Goal: Transaction & Acquisition: Download file/media

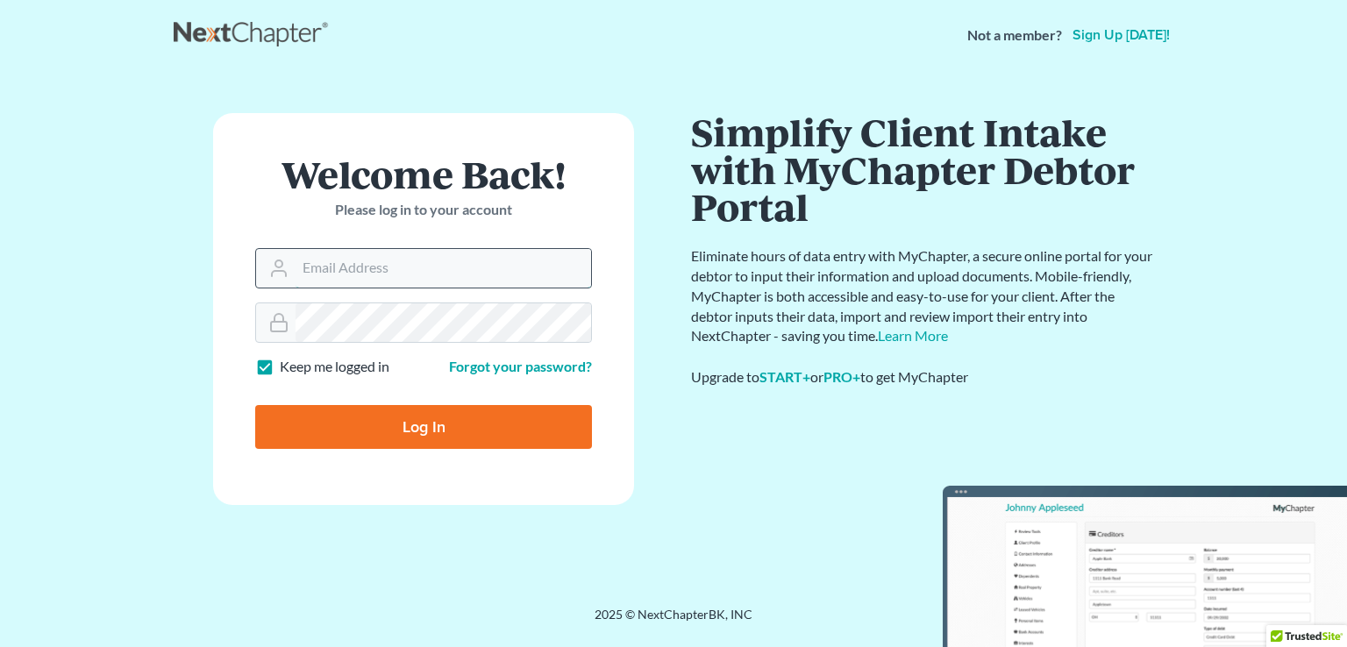
click at [345, 276] on input "Email Address" at bounding box center [444, 268] width 296 height 39
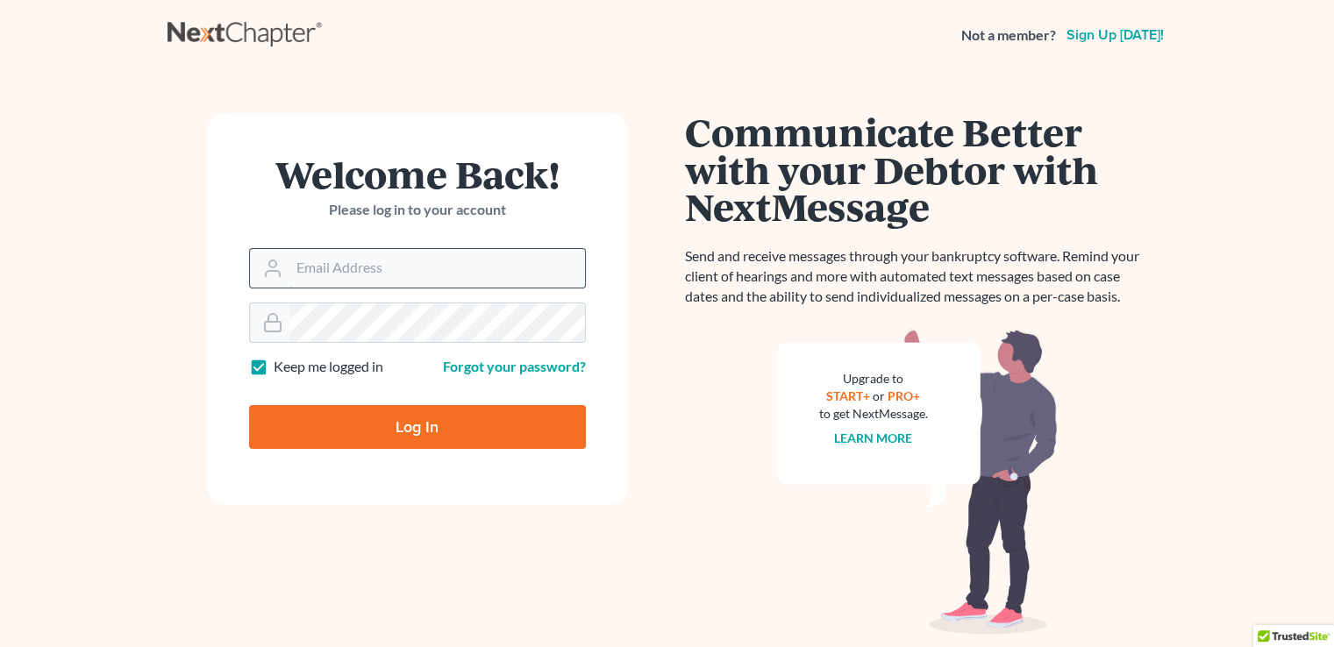
click at [333, 277] on input "Email Address" at bounding box center [437, 268] width 296 height 39
type input "[PERSON_NAME][EMAIL_ADDRESS][DOMAIN_NAME]"
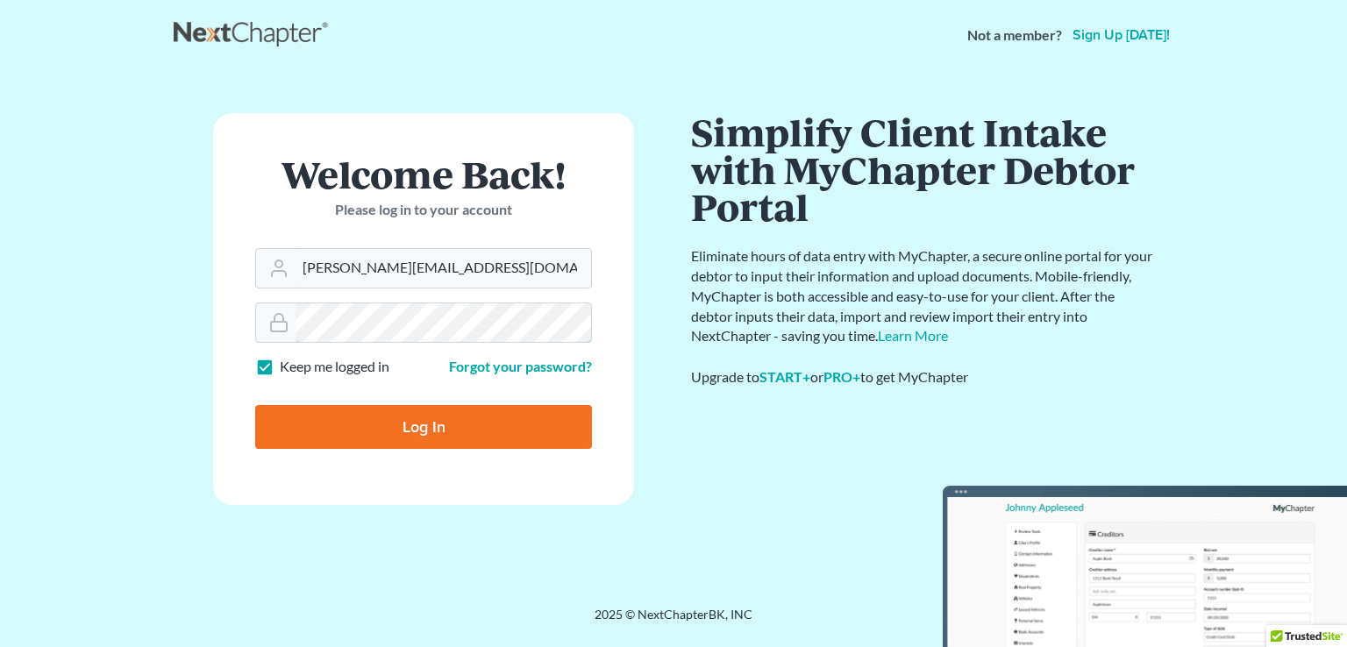
click at [255, 405] on input "Log In" at bounding box center [423, 427] width 337 height 44
type input "Thinking..."
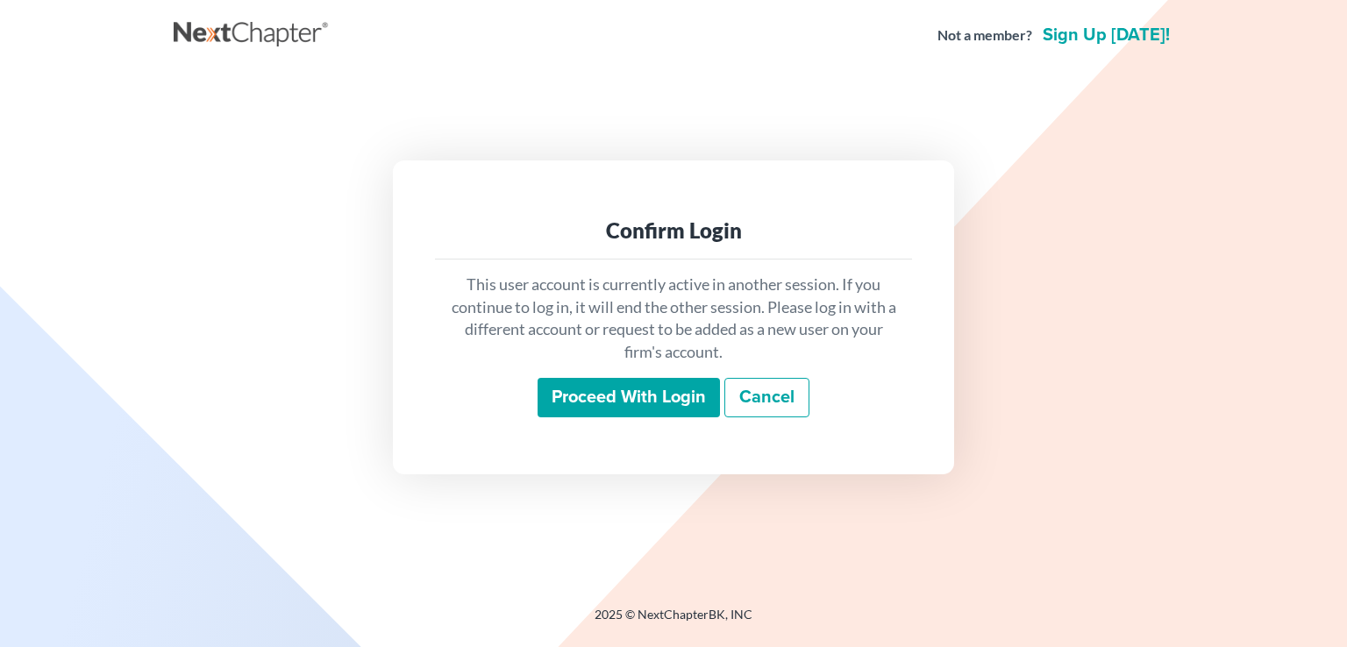
click at [604, 391] on input "Proceed with login" at bounding box center [629, 398] width 182 height 40
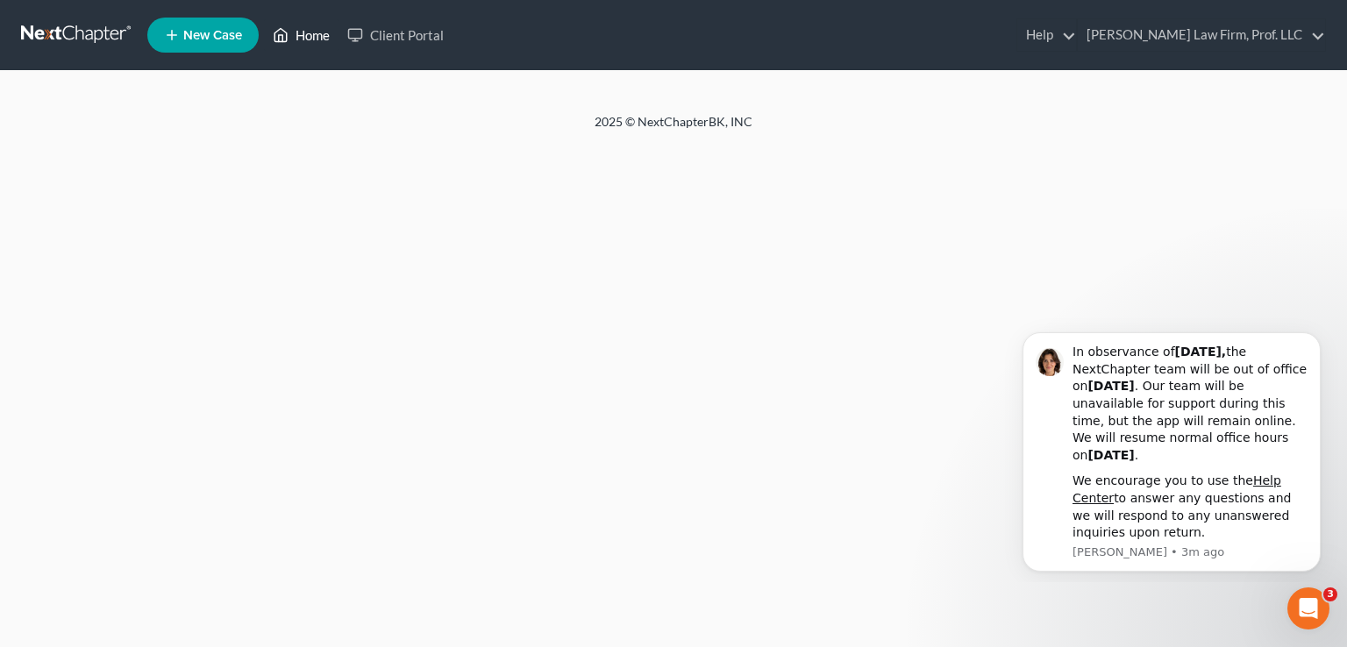
click at [296, 35] on link "Home" at bounding box center [301, 35] width 75 height 32
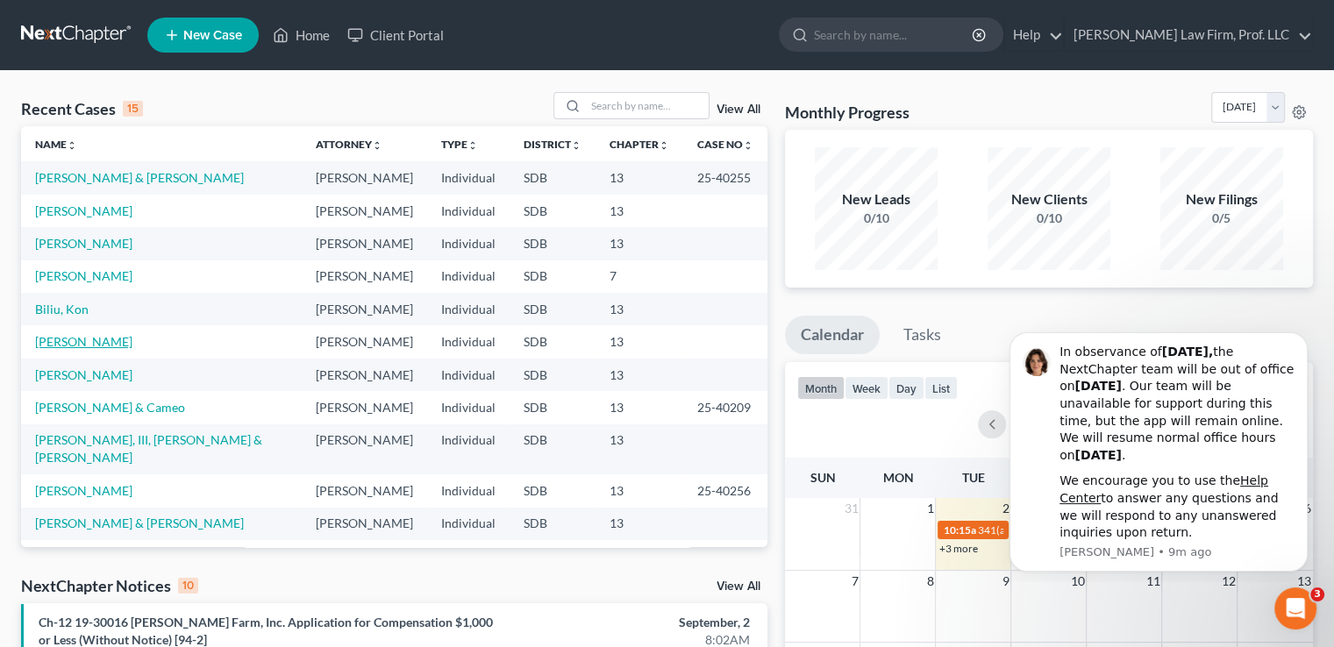
click at [79, 342] on link "[PERSON_NAME]" at bounding box center [83, 341] width 97 height 15
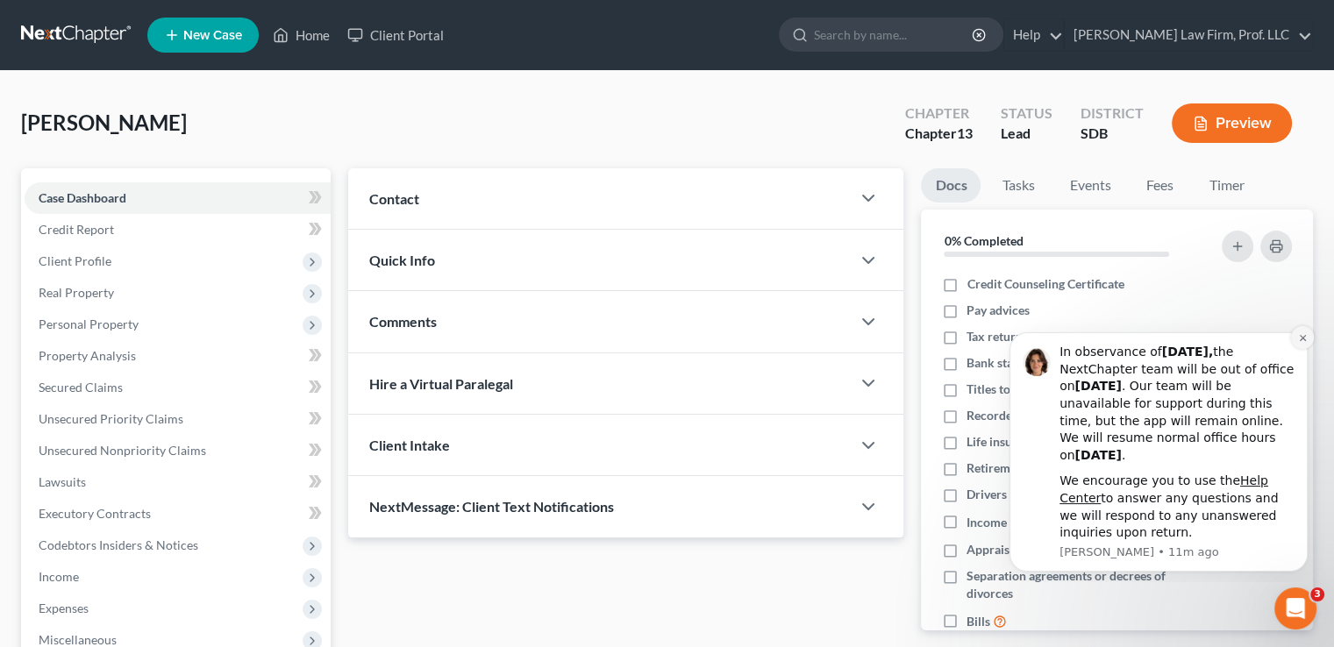
click at [1305, 343] on button "Dismiss notification" at bounding box center [1302, 337] width 23 height 23
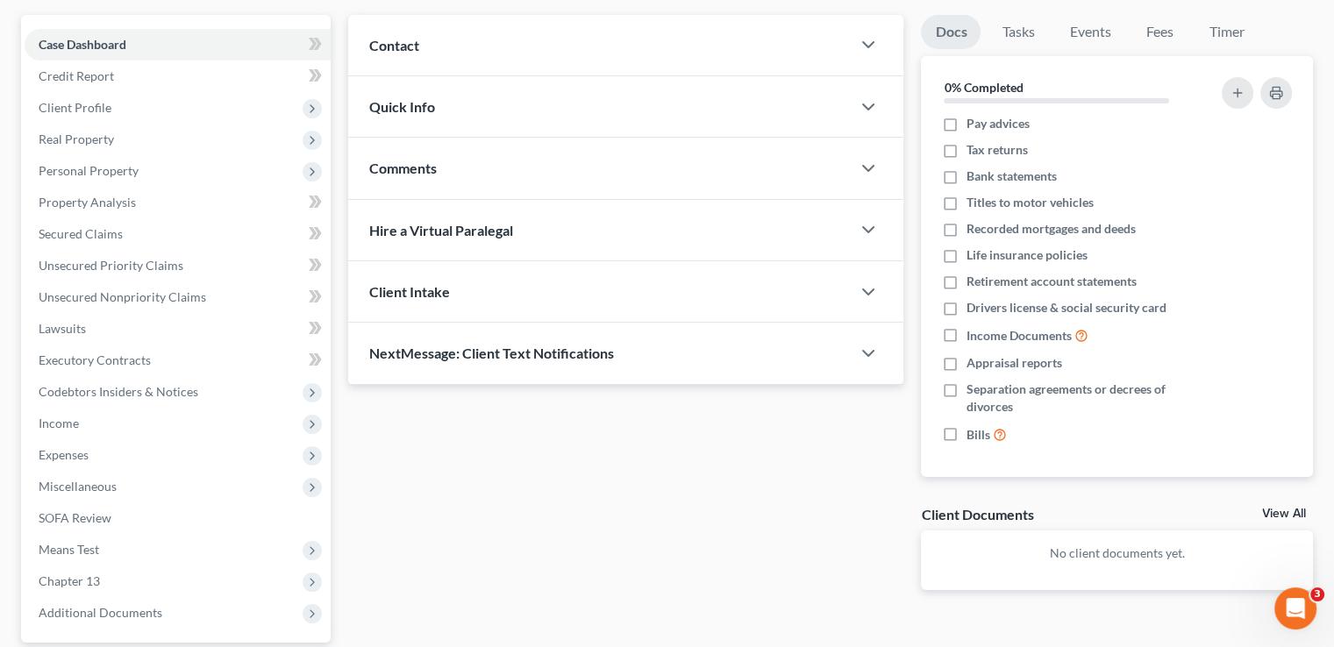
scroll to position [316, 0]
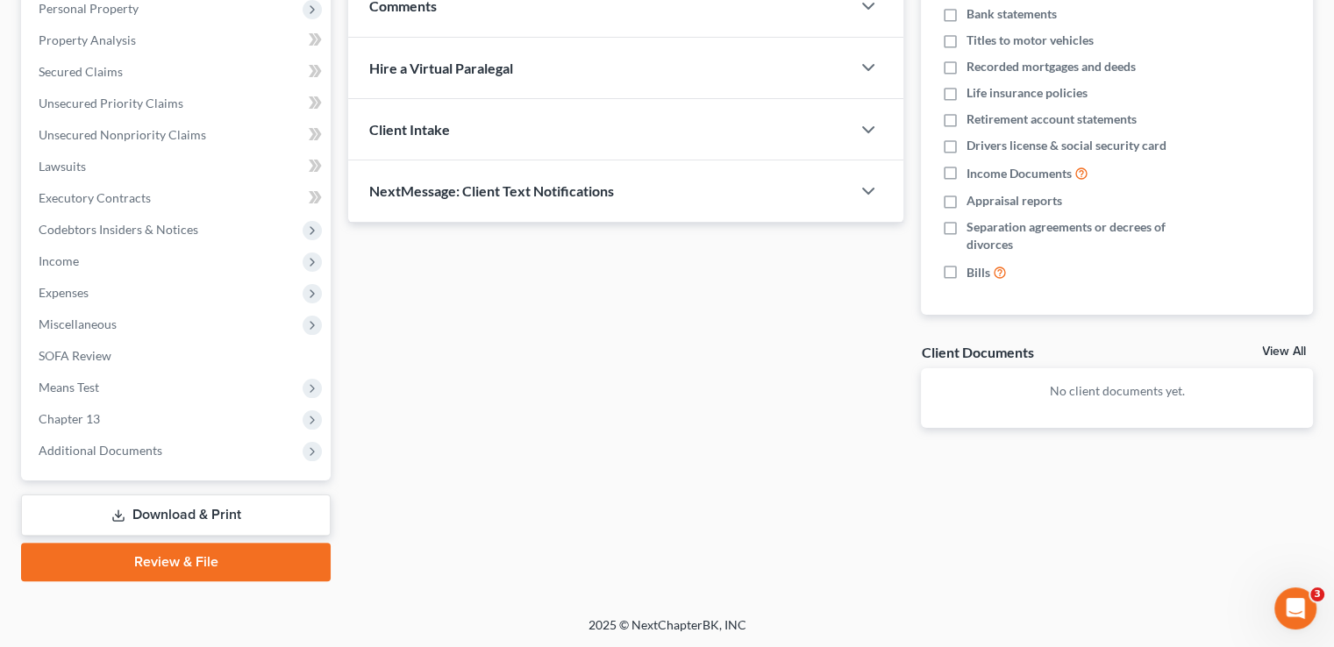
click at [185, 511] on link "Download & Print" at bounding box center [176, 515] width 310 height 41
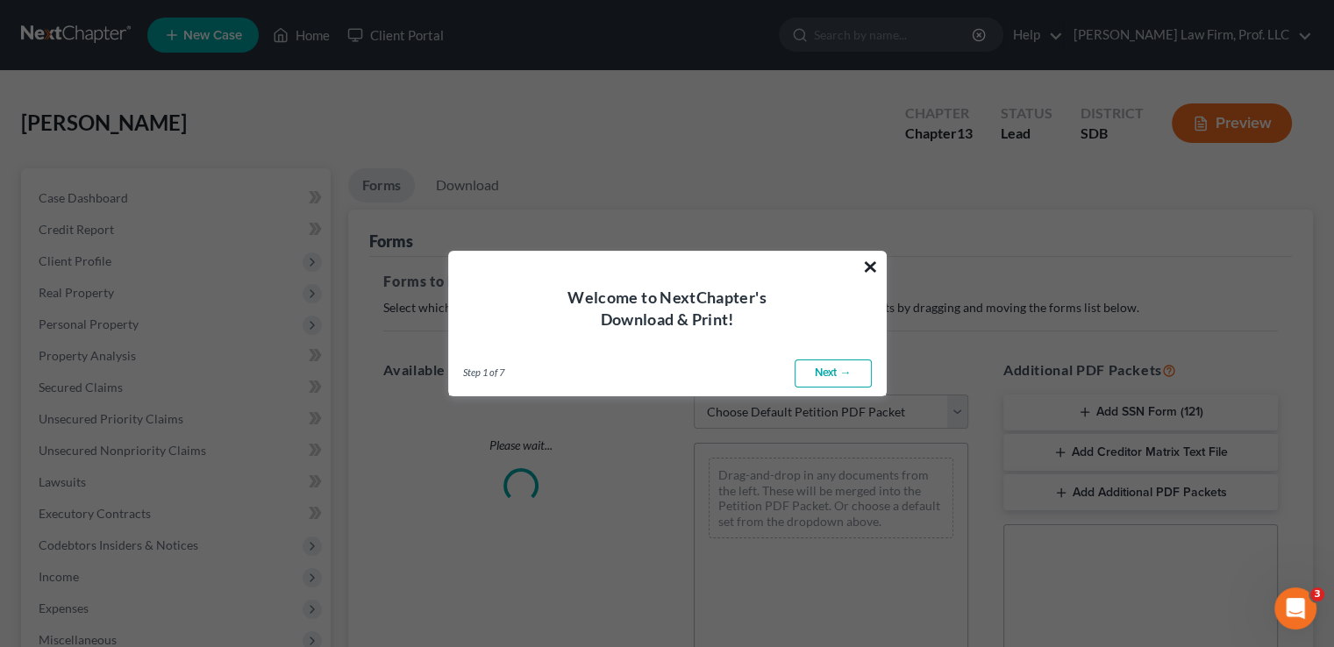
click at [872, 262] on button "×" at bounding box center [870, 267] width 17 height 28
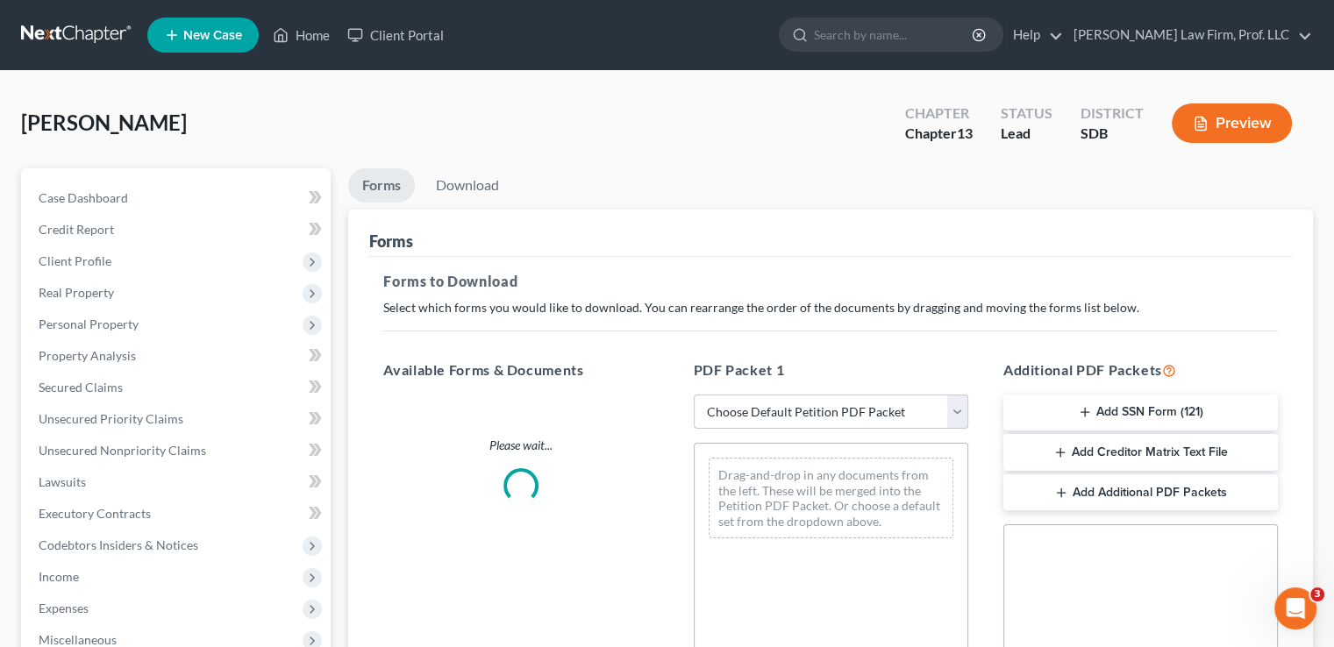
click at [829, 413] on select "Choose Default Petition PDF Packet Complete Bankruptcy Petition (all forms and …" at bounding box center [831, 412] width 275 height 35
select select "0"
click at [694, 395] on select "Choose Default Petition PDF Packet Complete Bankruptcy Petition (all forms and …" at bounding box center [831, 412] width 275 height 35
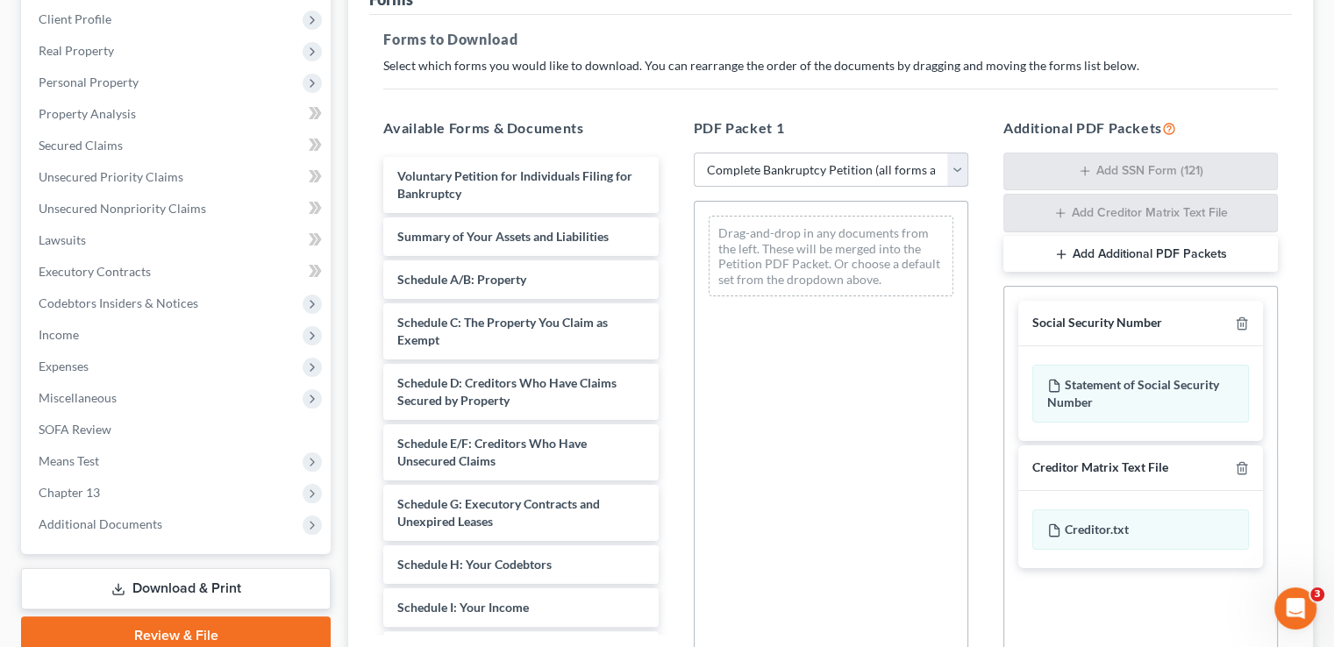
scroll to position [247, 0]
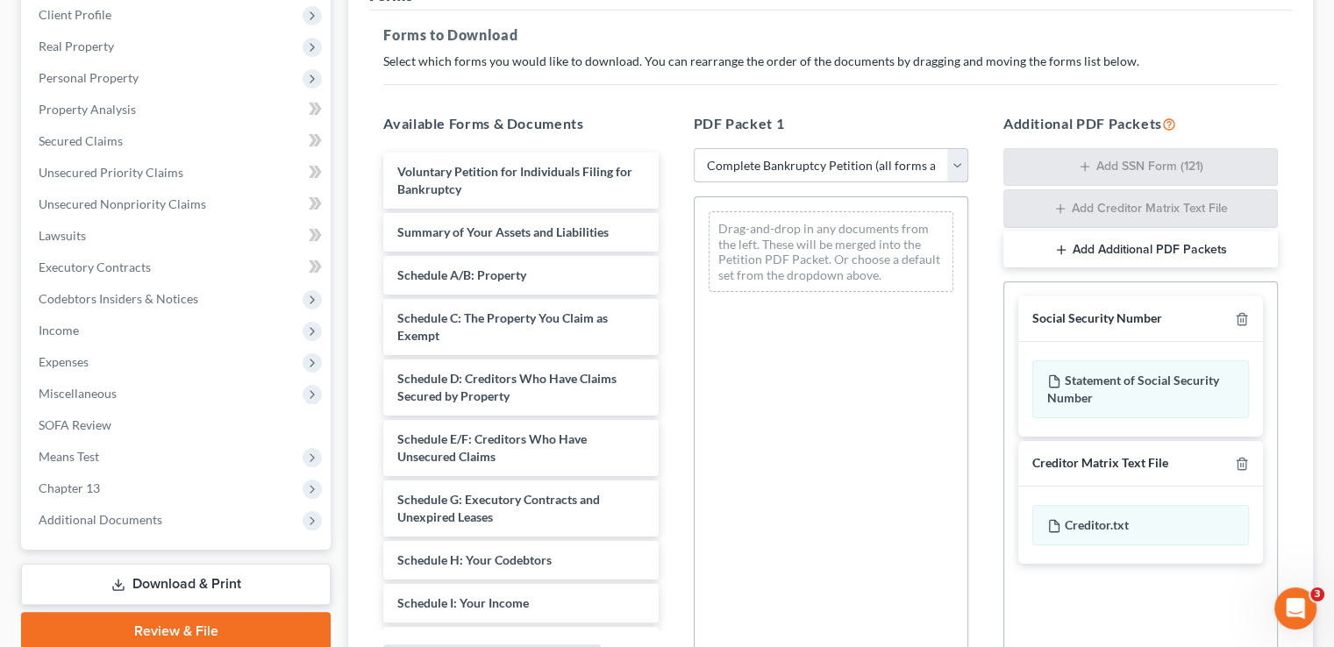
click at [799, 162] on select "Choose Default Petition PDF Packet Complete Bankruptcy Petition (all forms and …" at bounding box center [831, 165] width 275 height 35
click at [694, 148] on select "Choose Default Petition PDF Packet Complete Bankruptcy Petition (all forms and …" at bounding box center [831, 165] width 275 height 35
click at [781, 166] on select "Choose Default Petition PDF Packet Complete Bankruptcy Petition (all forms and …" at bounding box center [831, 165] width 275 height 35
click at [694, 148] on select "Choose Default Petition PDF Packet Complete Bankruptcy Petition (all forms and …" at bounding box center [831, 165] width 275 height 35
drag, startPoint x: 782, startPoint y: 204, endPoint x: 799, endPoint y: 162, distance: 45.3
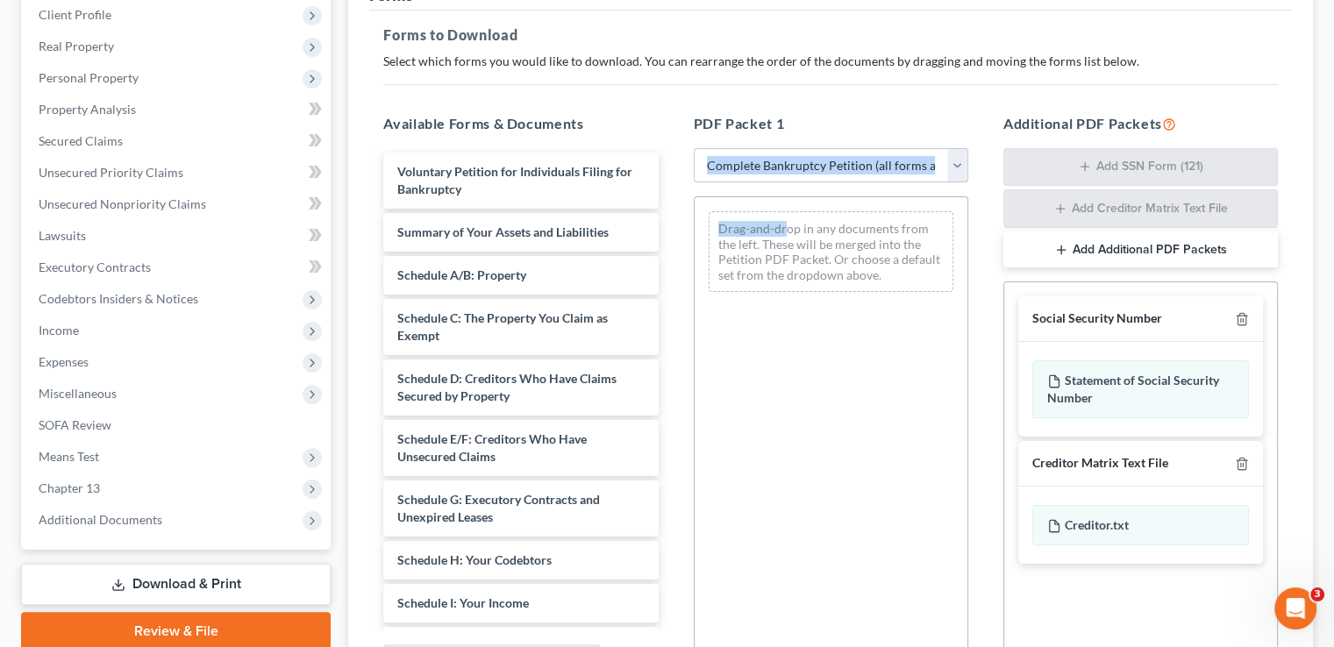
click at [799, 162] on div "PDF Packet 1 Choose Default Petition PDF Packet Complete Bankruptcy Petition (a…" at bounding box center [831, 397] width 310 height 597
click at [799, 162] on select "Choose Default Petition PDF Packet Complete Bankruptcy Petition (all forms and …" at bounding box center [831, 165] width 275 height 35
click at [694, 148] on select "Choose Default Petition PDF Packet Complete Bankruptcy Petition (all forms and …" at bounding box center [831, 165] width 275 height 35
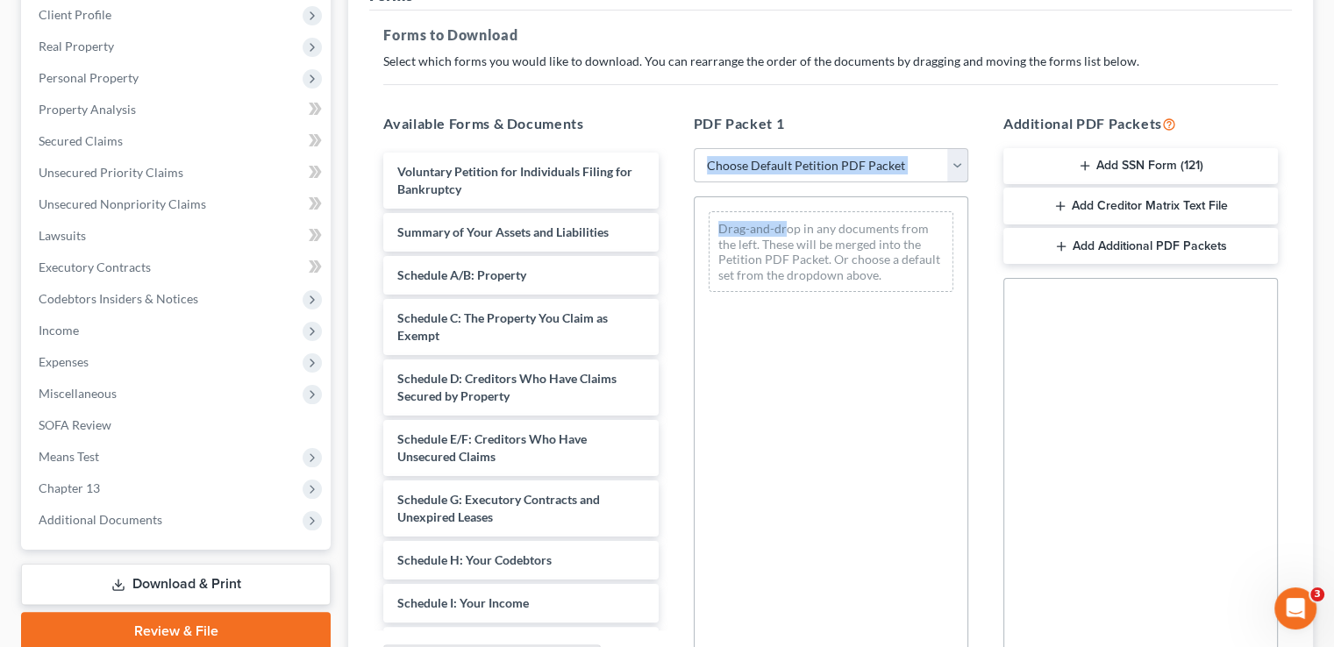
click at [821, 159] on select "Choose Default Petition PDF Packet Complete Bankruptcy Petition (all forms and …" at bounding box center [831, 165] width 275 height 35
select select "0"
click at [694, 148] on select "Choose Default Petition PDF Packet Complete Bankruptcy Petition (all forms and …" at bounding box center [831, 165] width 275 height 35
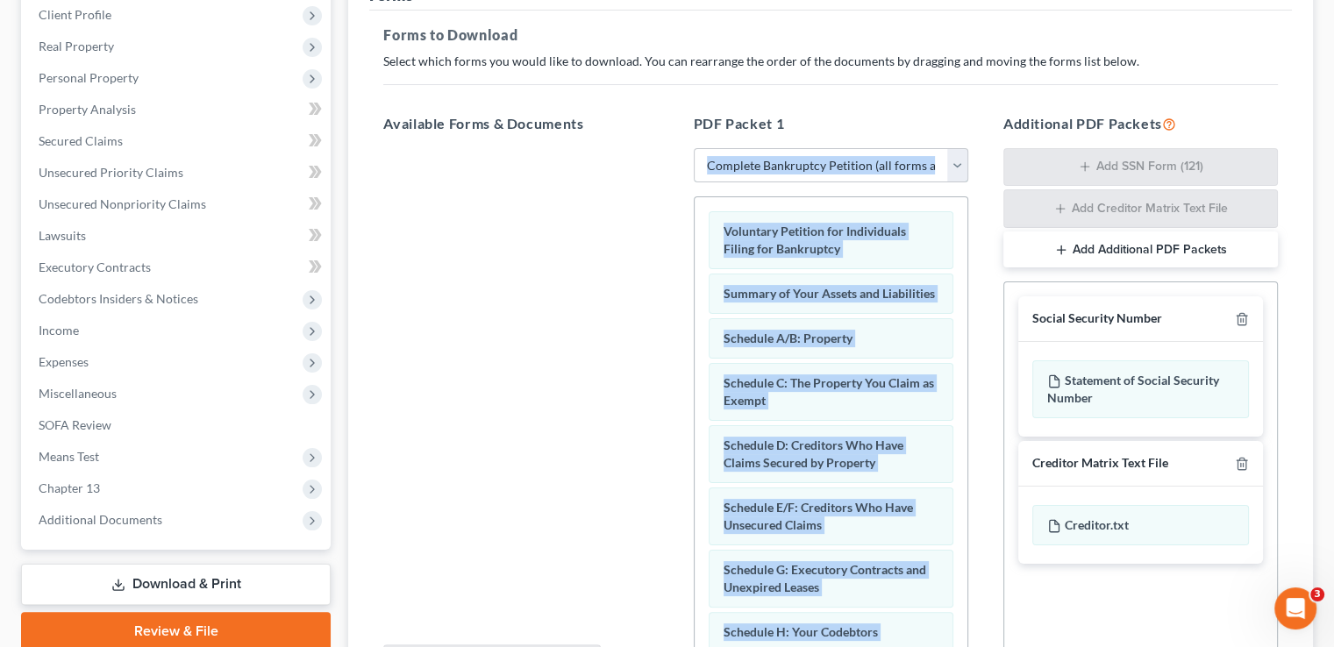
scroll to position [436, 0]
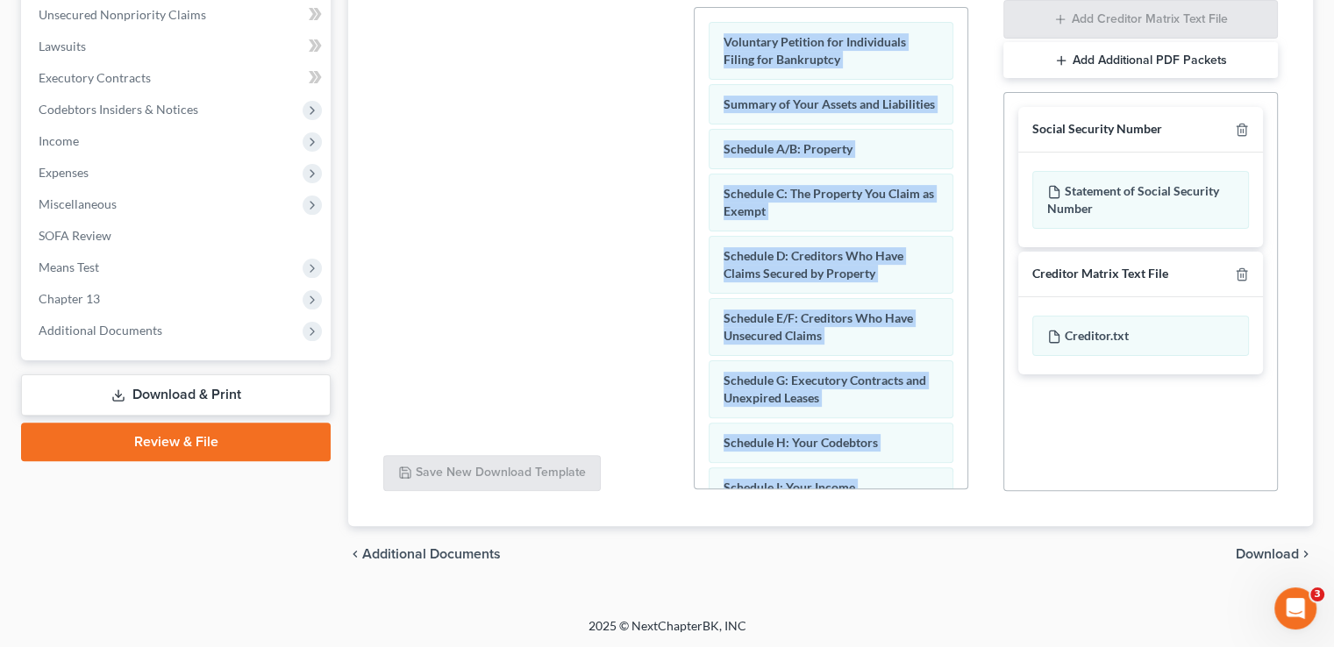
click at [1248, 554] on span "Download" at bounding box center [1267, 554] width 63 height 14
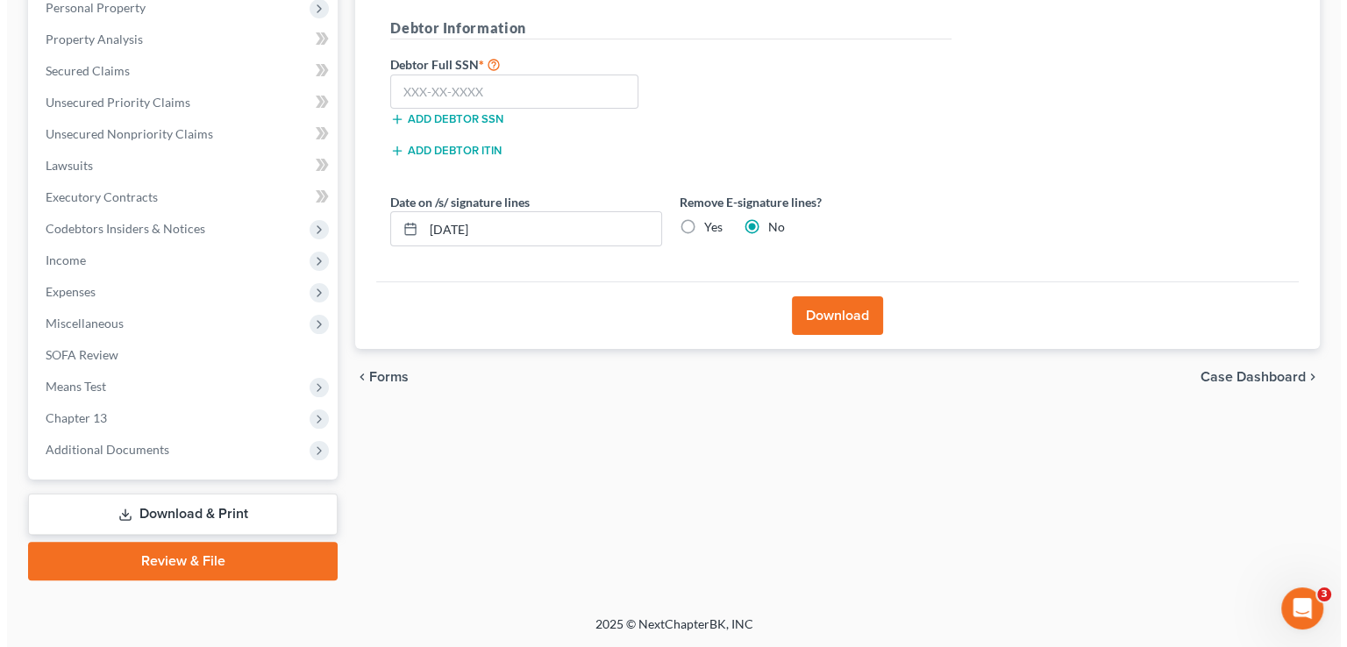
scroll to position [316, 0]
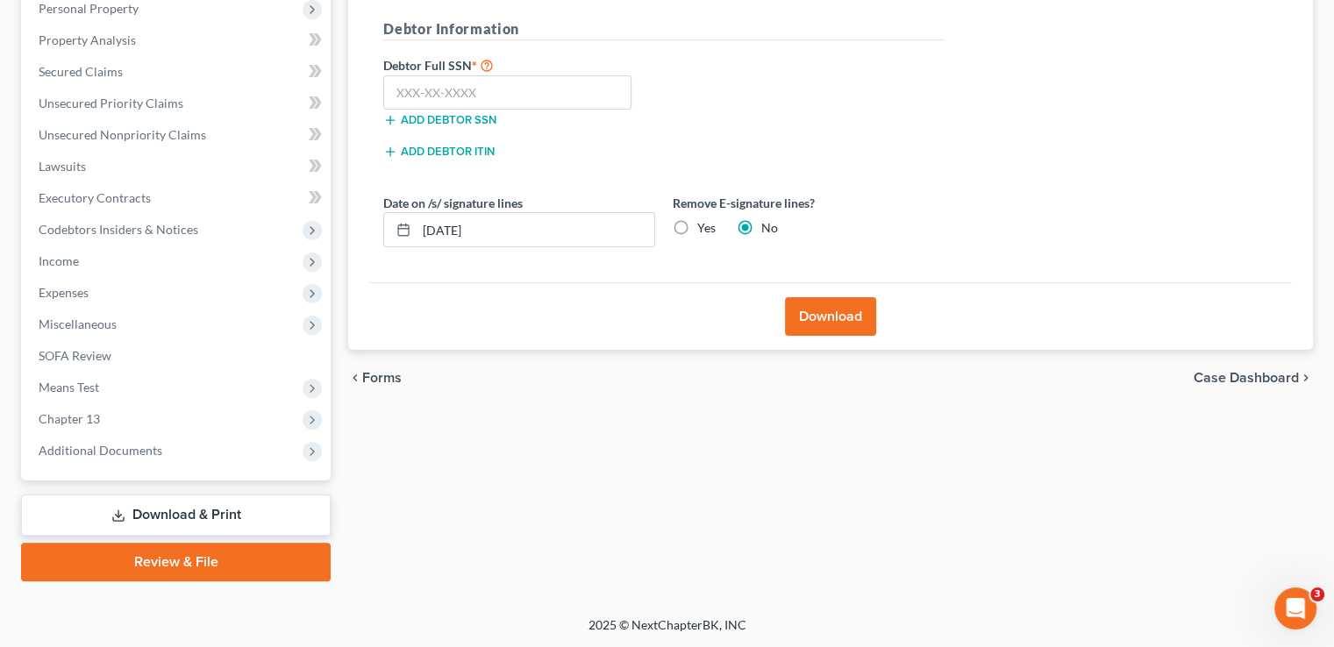
click at [841, 302] on button "Download" at bounding box center [830, 316] width 91 height 39
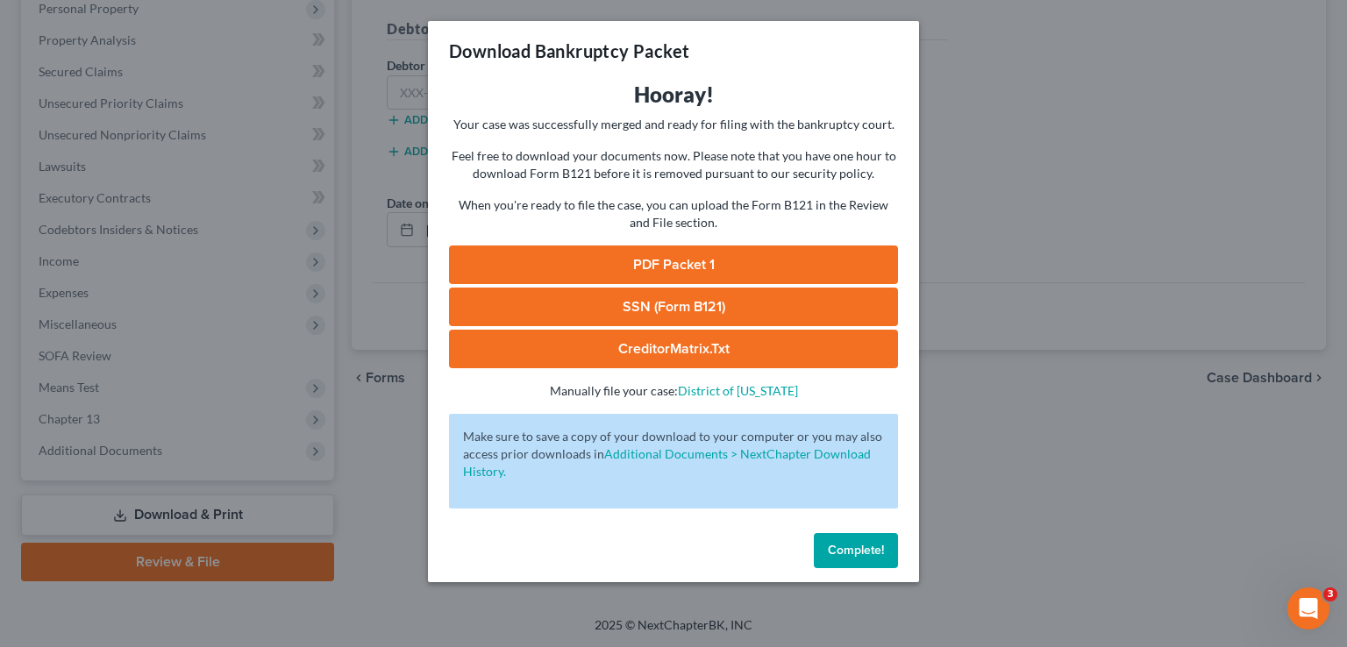
click at [818, 256] on link "PDF Packet 1" at bounding box center [673, 265] width 449 height 39
